Goal: Transaction & Acquisition: Register for event/course

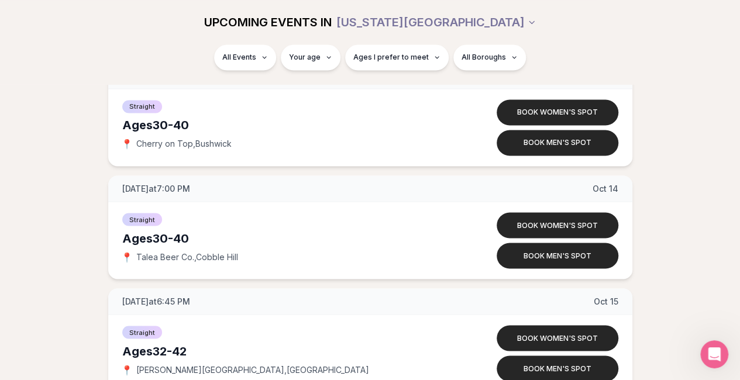
scroll to position [5378, 0]
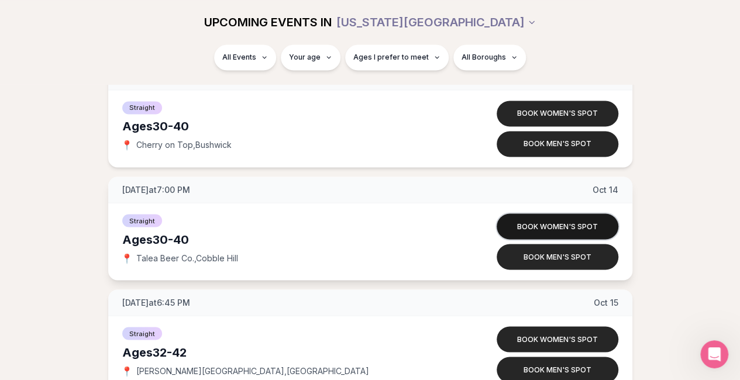
click at [521, 215] on button "Book women's spot" at bounding box center [558, 227] width 122 height 26
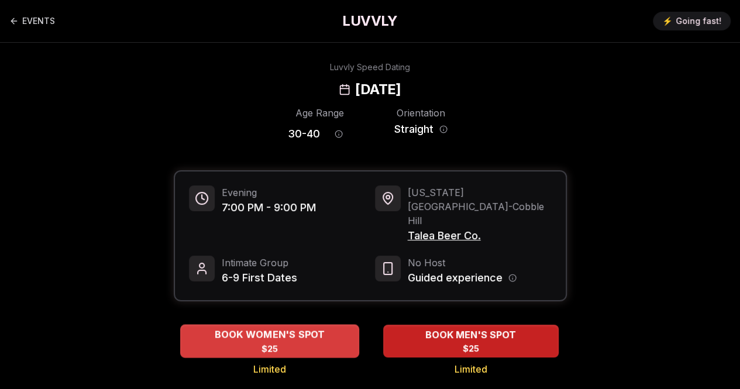
click at [340, 325] on div "BOOK WOMEN'S SPOT $25" at bounding box center [269, 341] width 179 height 32
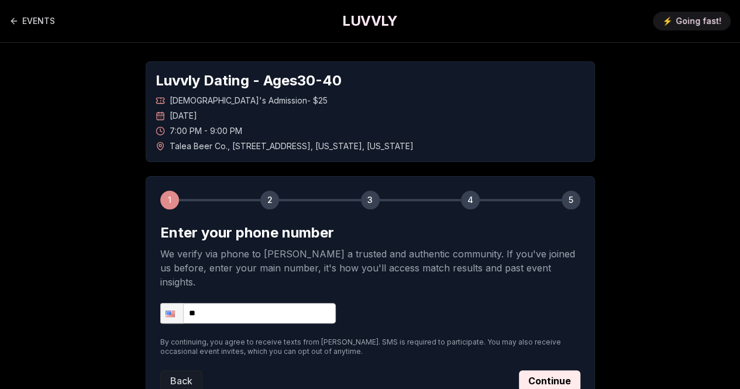
click at [290, 303] on input "**" at bounding box center [248, 313] width 176 height 20
type input "**********"
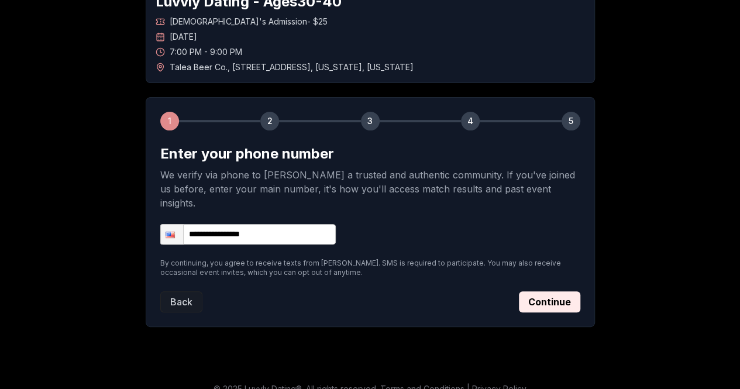
scroll to position [78, 0]
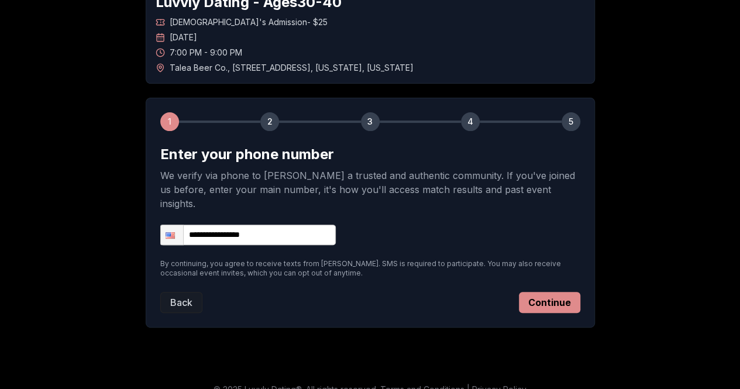
click at [557, 292] on button "Continue" at bounding box center [549, 302] width 61 height 21
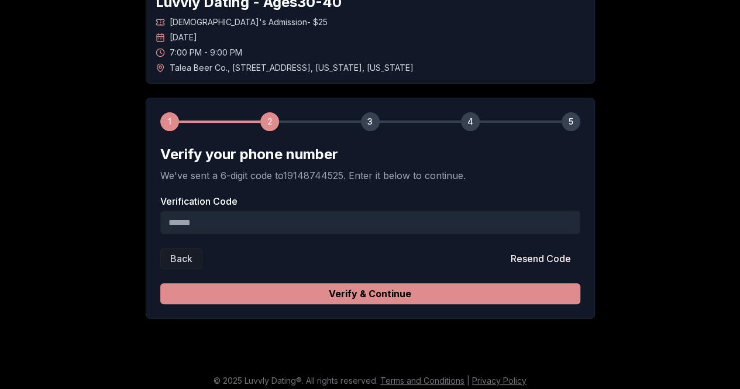
click at [438, 294] on button "Verify & Continue" at bounding box center [370, 293] width 420 height 21
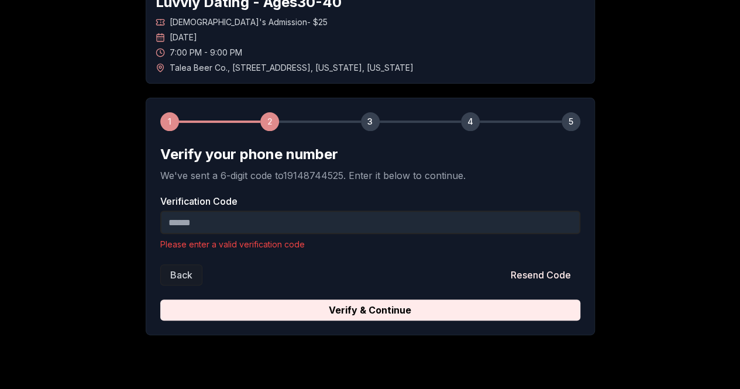
click at [177, 221] on input "Verification Code" at bounding box center [370, 222] width 420 height 23
paste input "******"
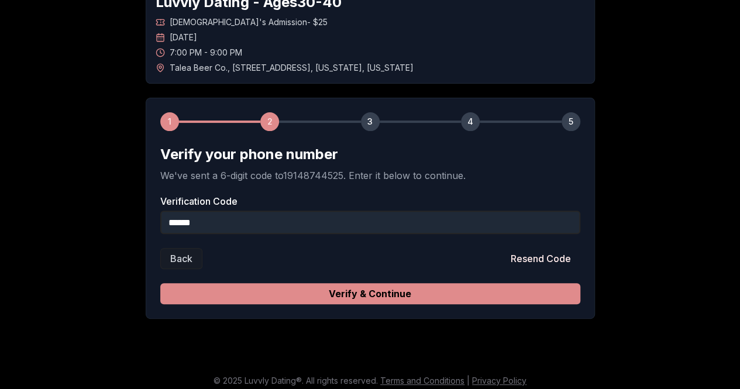
type input "******"
click at [278, 289] on button "Verify & Continue" at bounding box center [370, 293] width 420 height 21
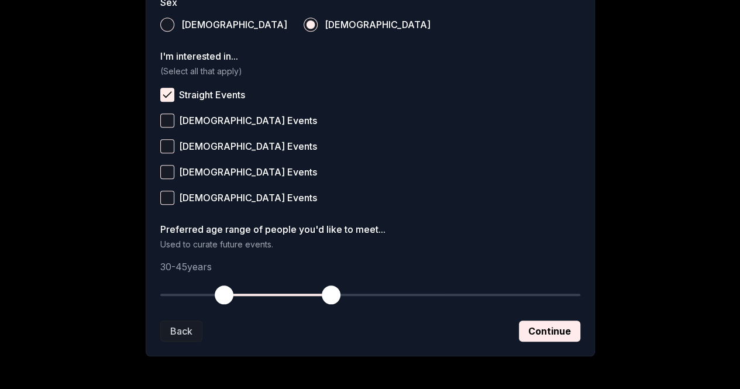
scroll to position [450, 0]
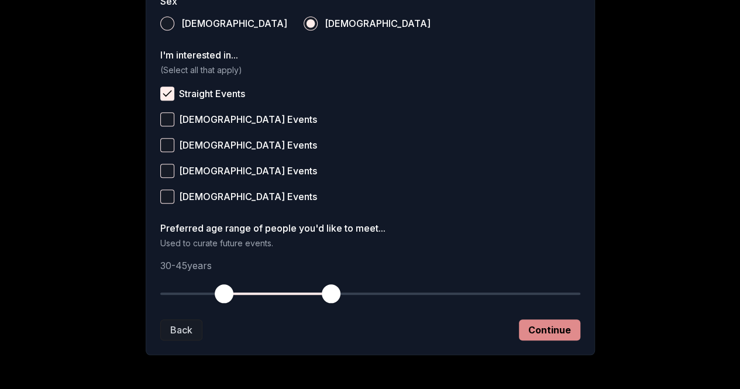
click at [544, 332] on button "Continue" at bounding box center [549, 330] width 61 height 21
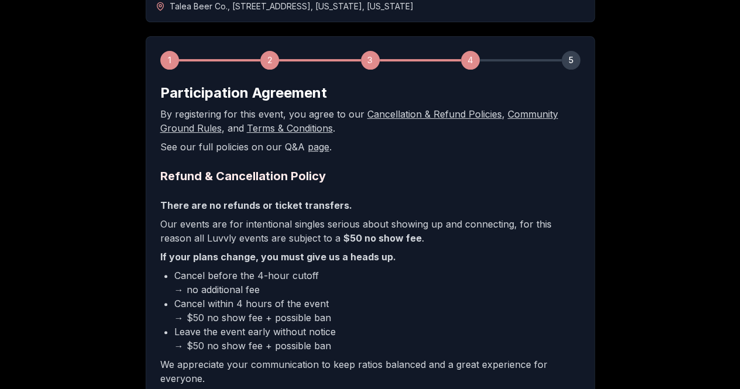
scroll to position [302, 0]
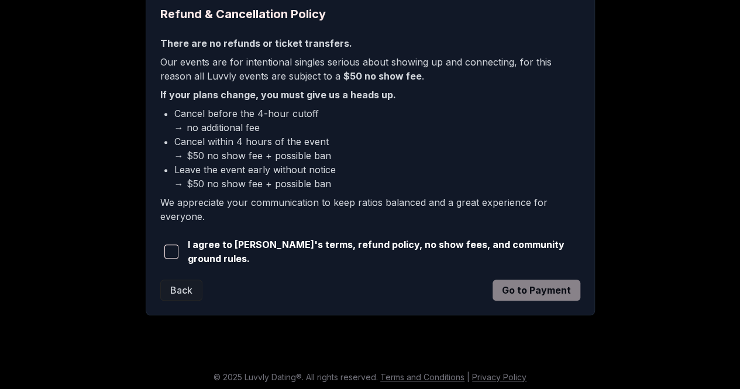
click at [170, 249] on span "button" at bounding box center [171, 252] width 14 height 14
click at [520, 283] on button "Go to Payment" at bounding box center [537, 290] width 88 height 21
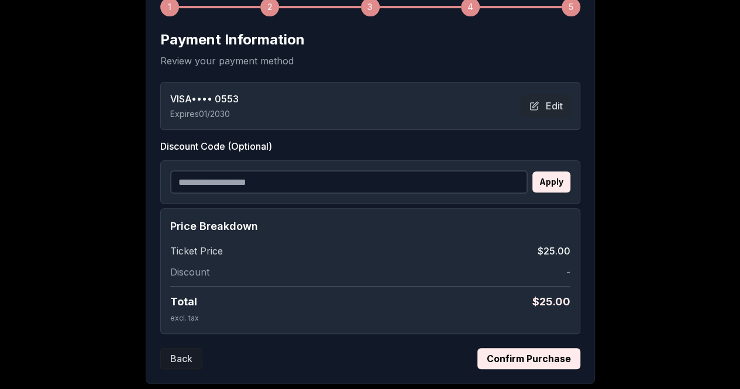
scroll to position [196, 0]
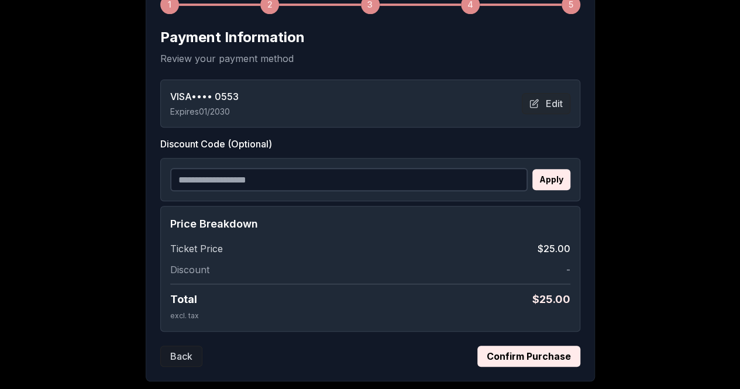
click at [493, 356] on button "Confirm Purchase" at bounding box center [529, 356] width 103 height 21
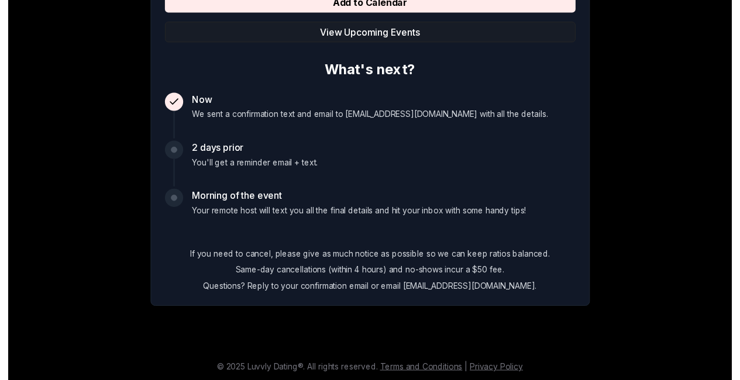
scroll to position [0, 0]
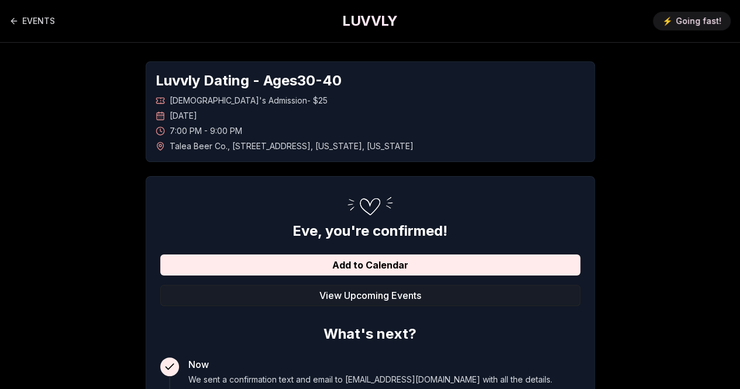
click at [360, 16] on h1 "LUVVLY" at bounding box center [369, 21] width 55 height 19
click at [43, 28] on link "EVENTS" at bounding box center [32, 20] width 46 height 23
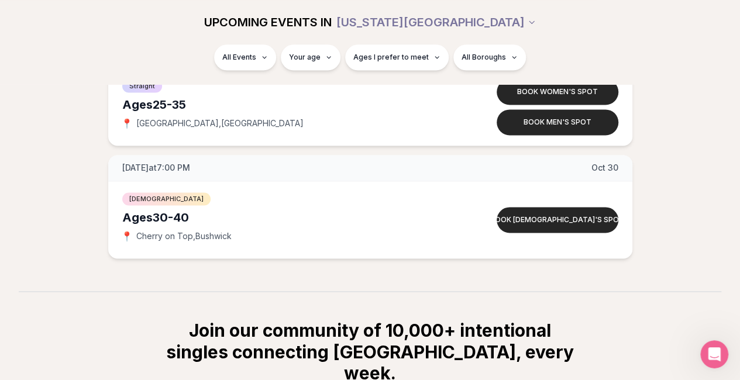
scroll to position [7442, 0]
